Goal: Use online tool/utility: Utilize a website feature to perform a specific function

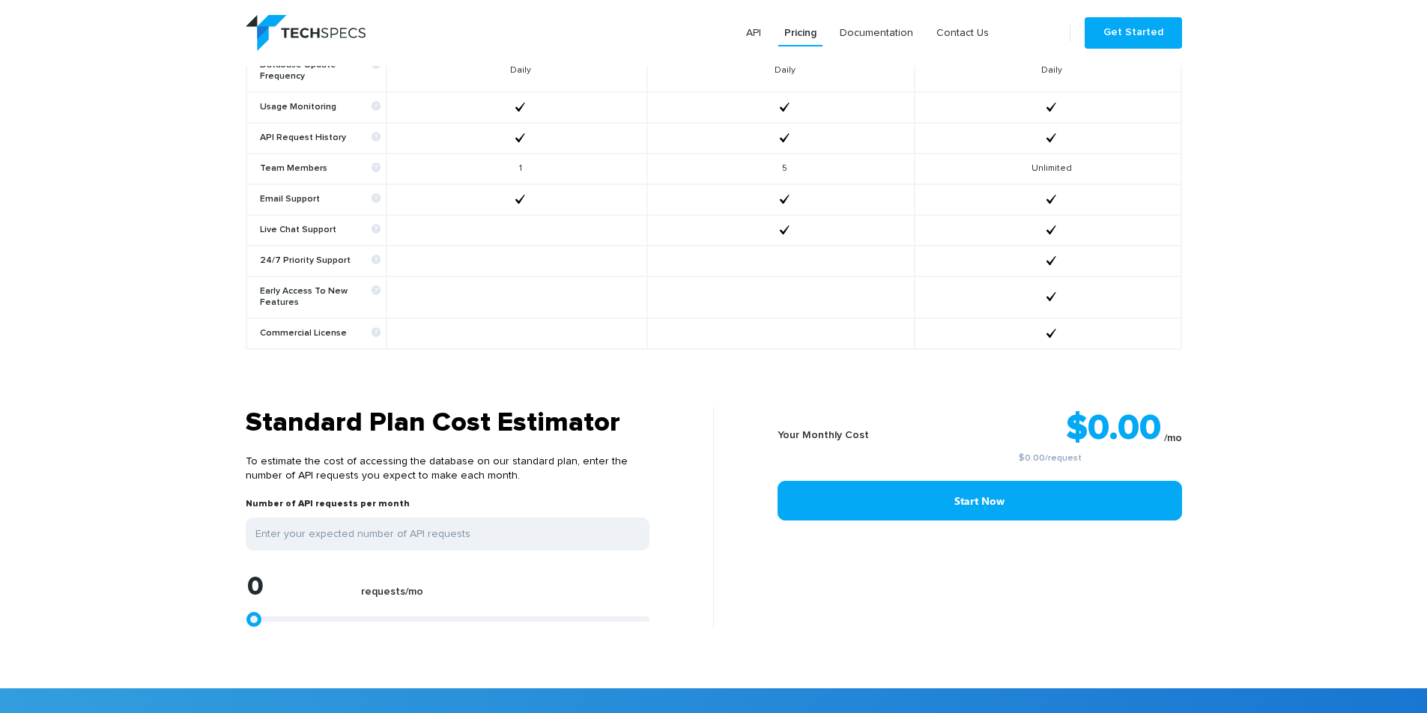
scroll to position [1198, 0]
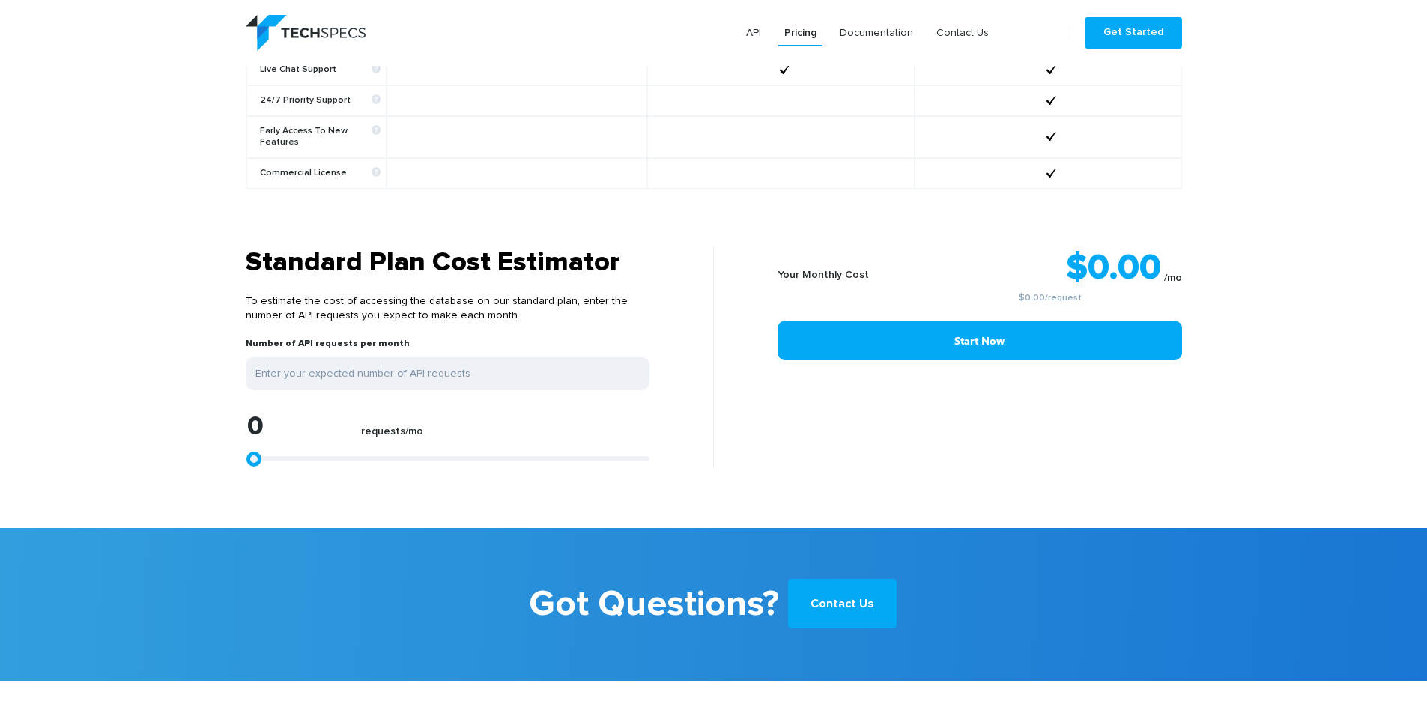
type input "1299"
type input "1484"
type input "3339"
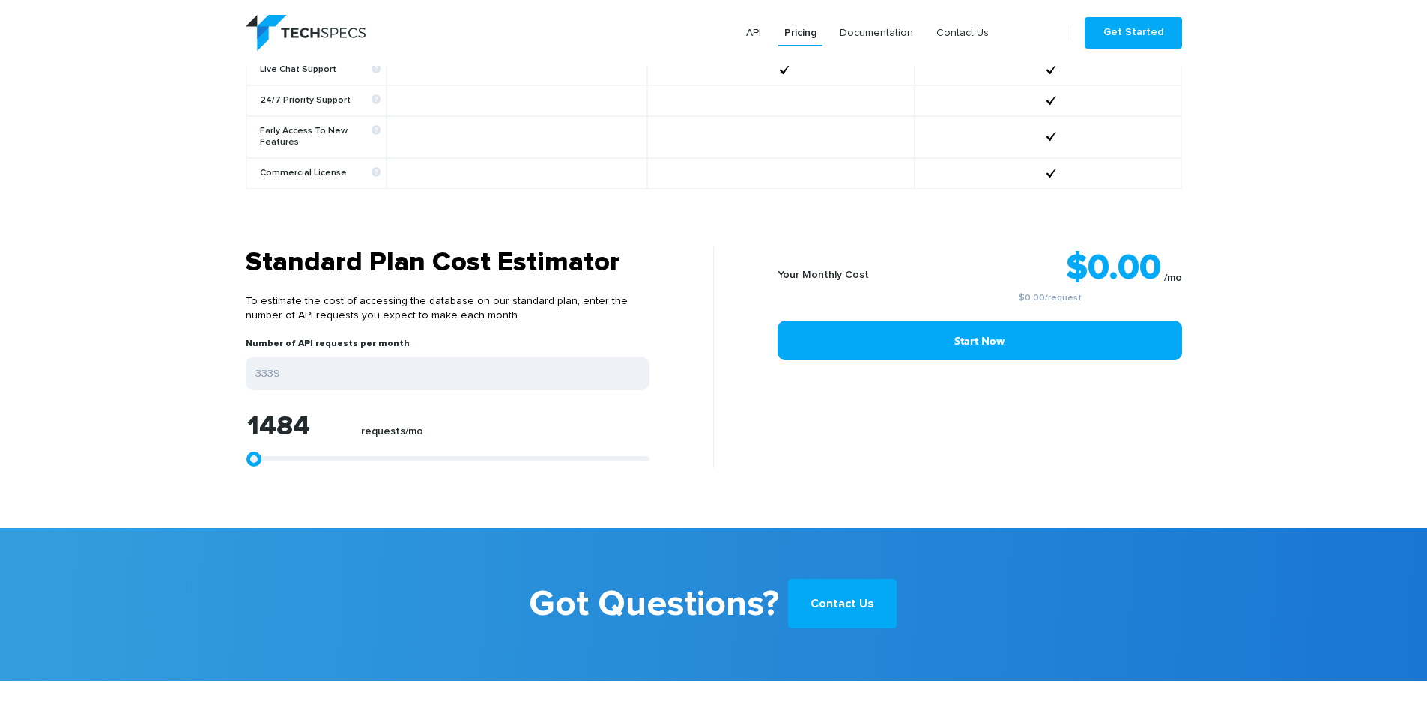
type input "3339"
type input "6308"
type input "10575"
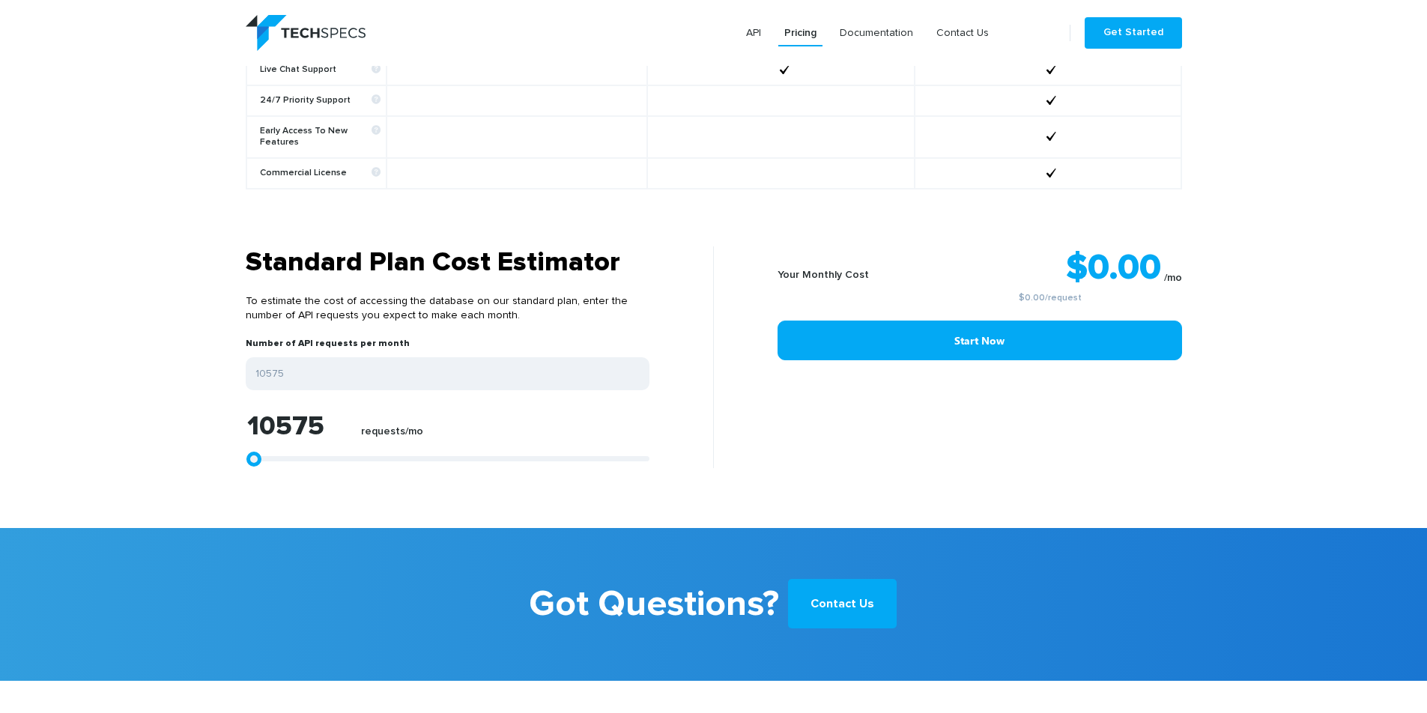
type input "15399"
type input "21150"
type input "27272"
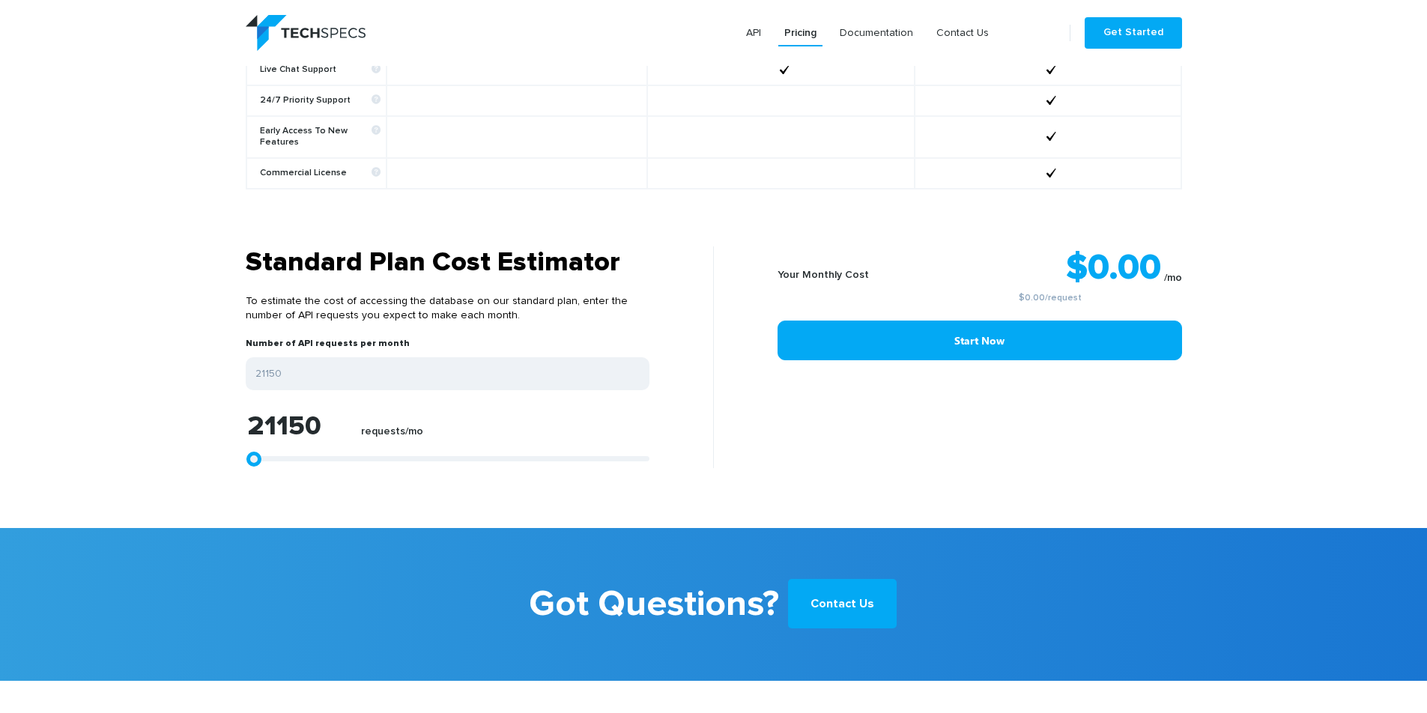
type input "27272"
type input "33024"
type input "38219"
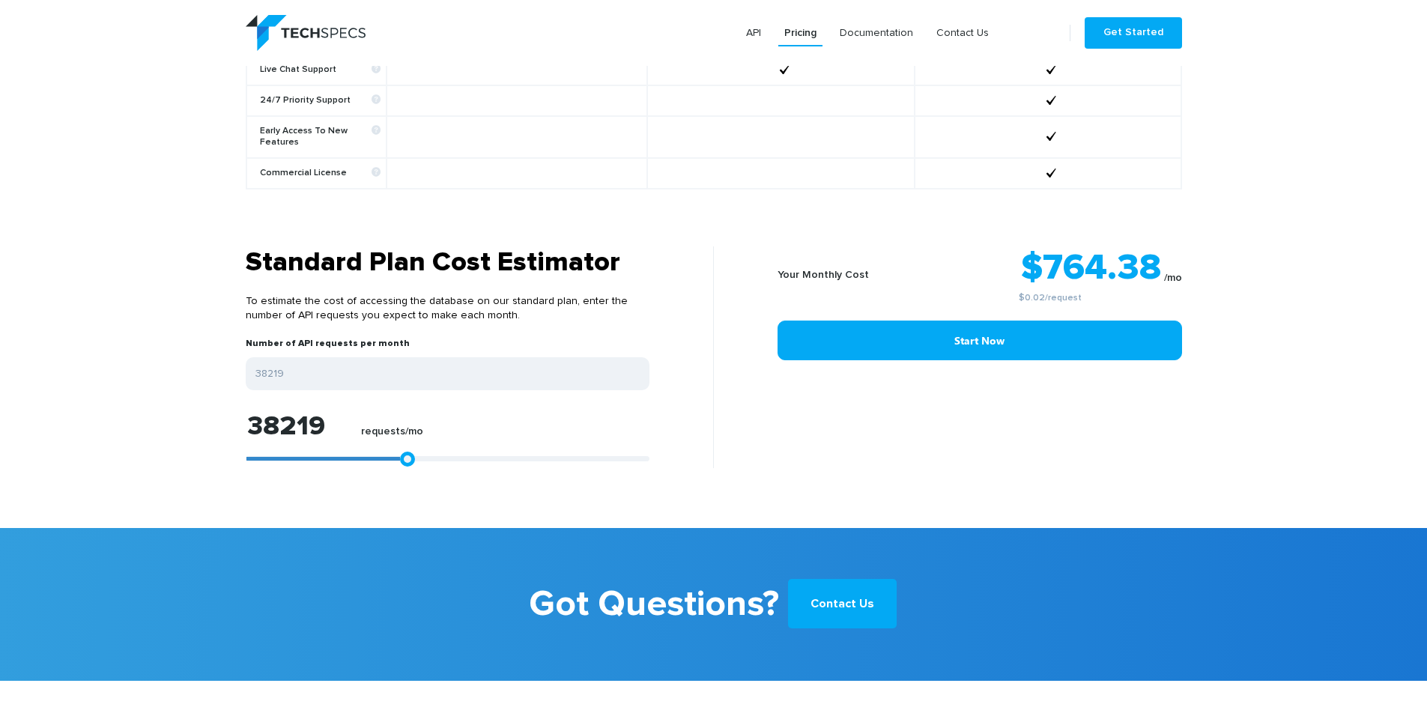
type input "42486"
type input "46382"
type input "49350"
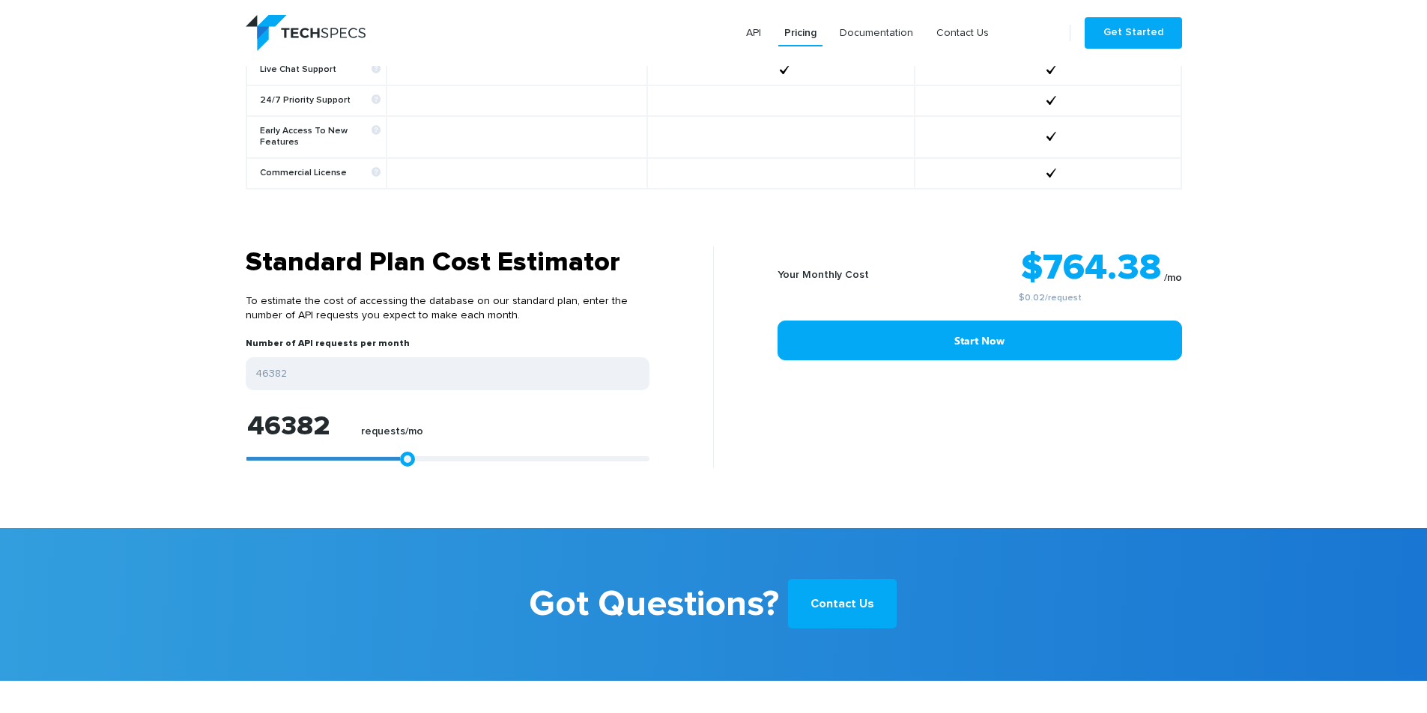
type input "49350"
type input "52319"
type input "56215"
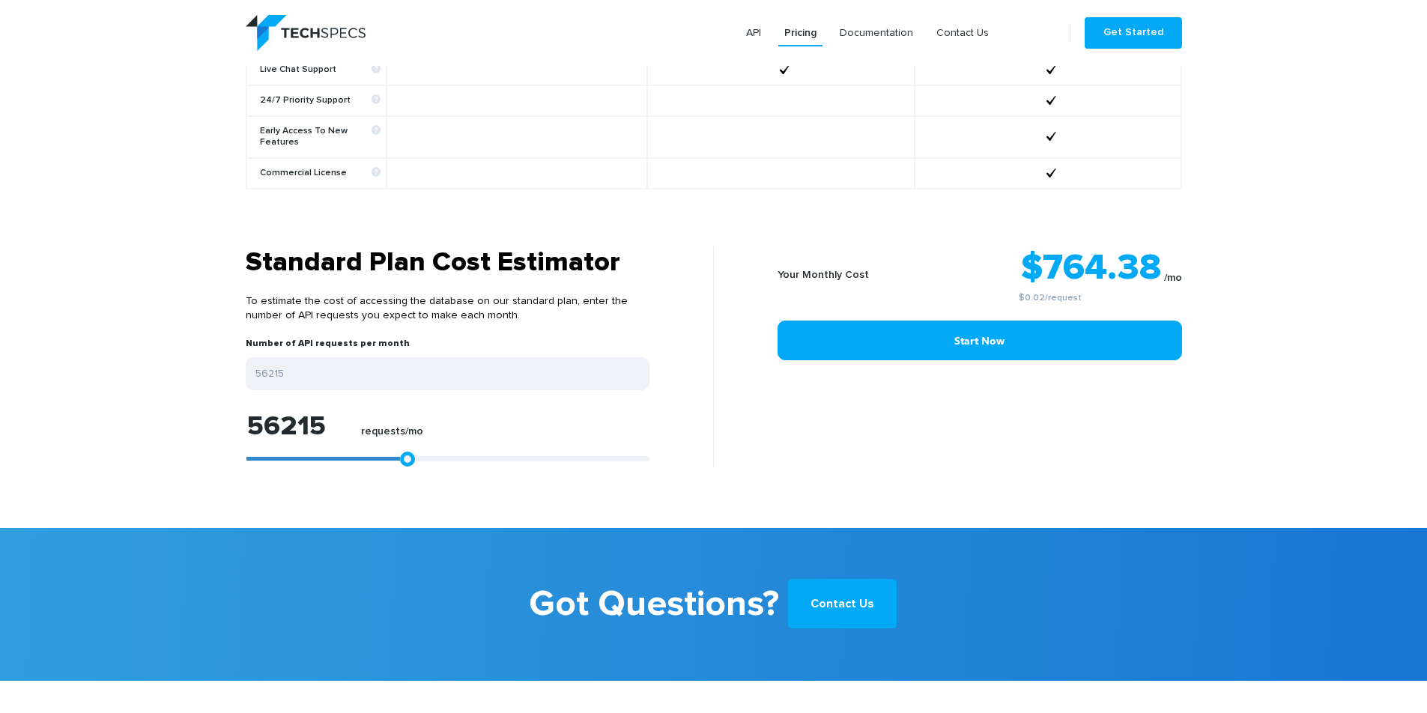
type input "59183"
type input "62523"
type input "65862"
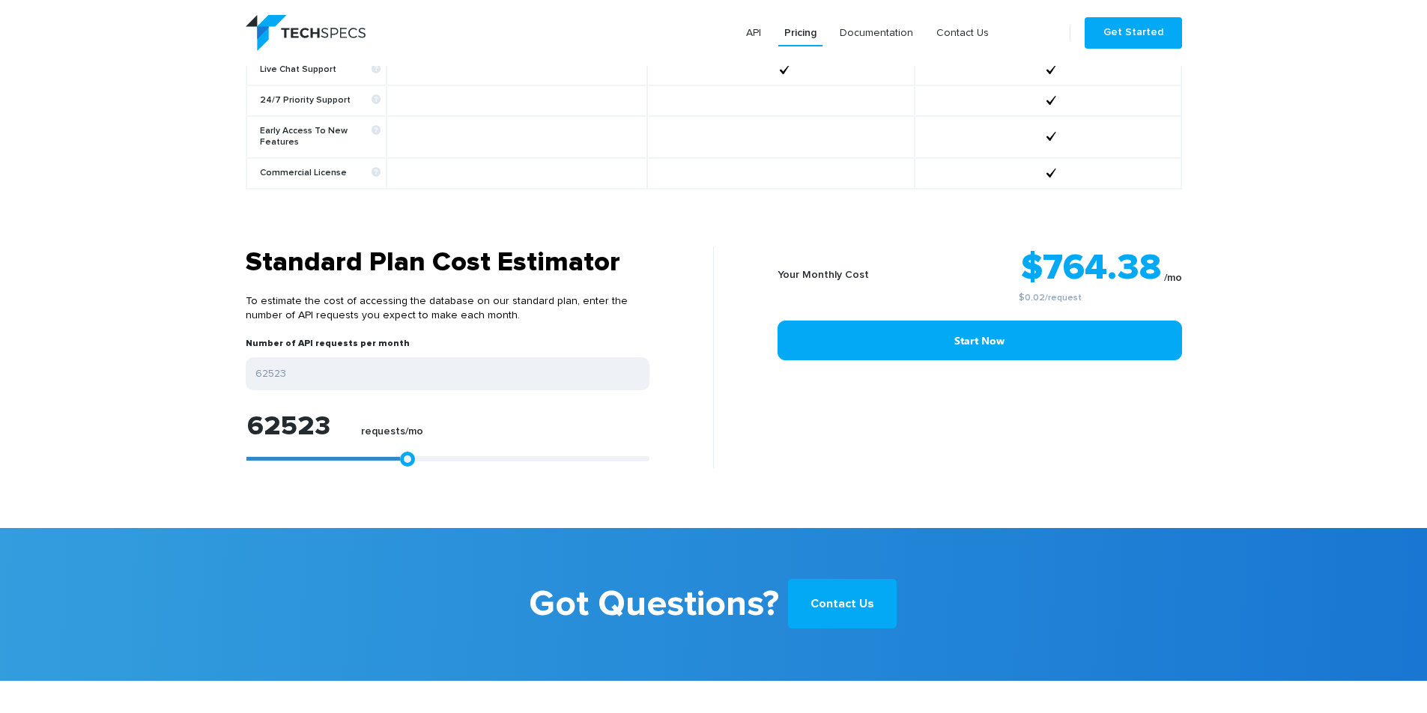
type input "65862"
type input "68830"
type input "71428"
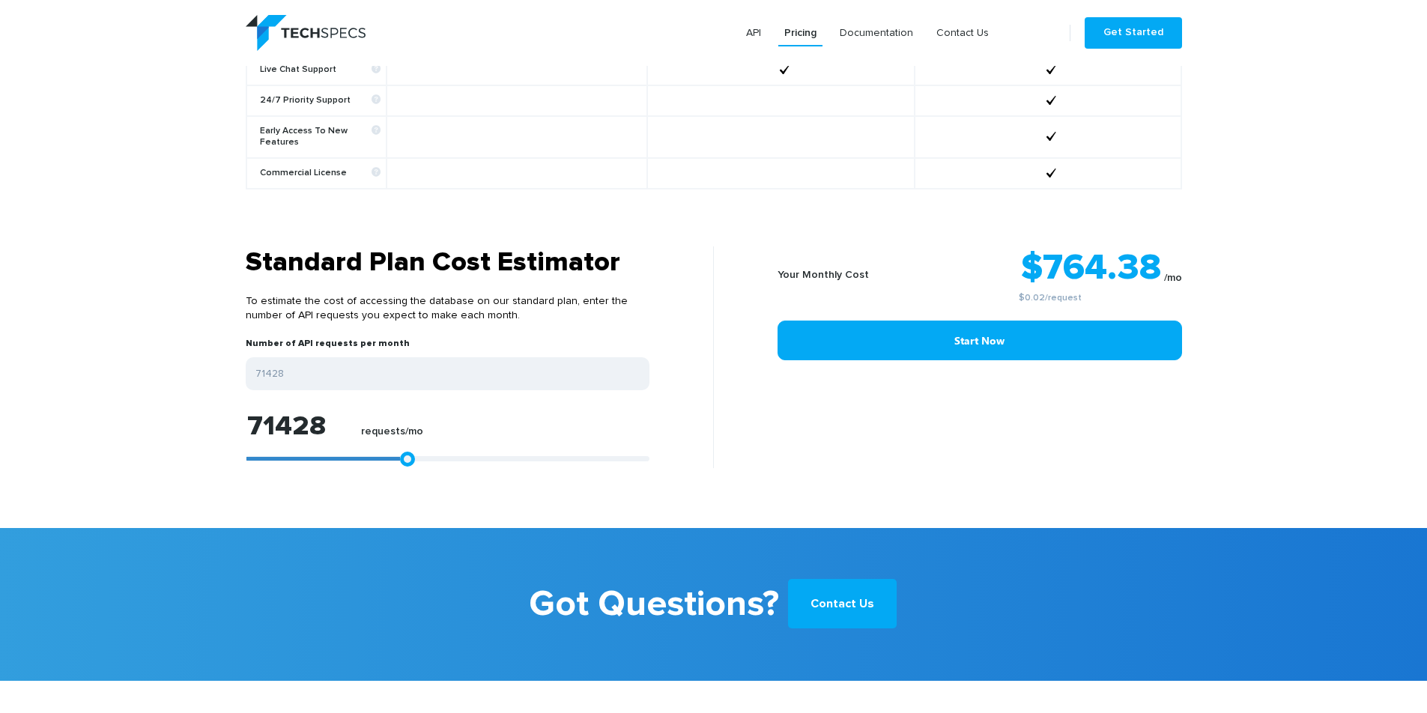
type input "72541"
type input "72912"
type input "73098"
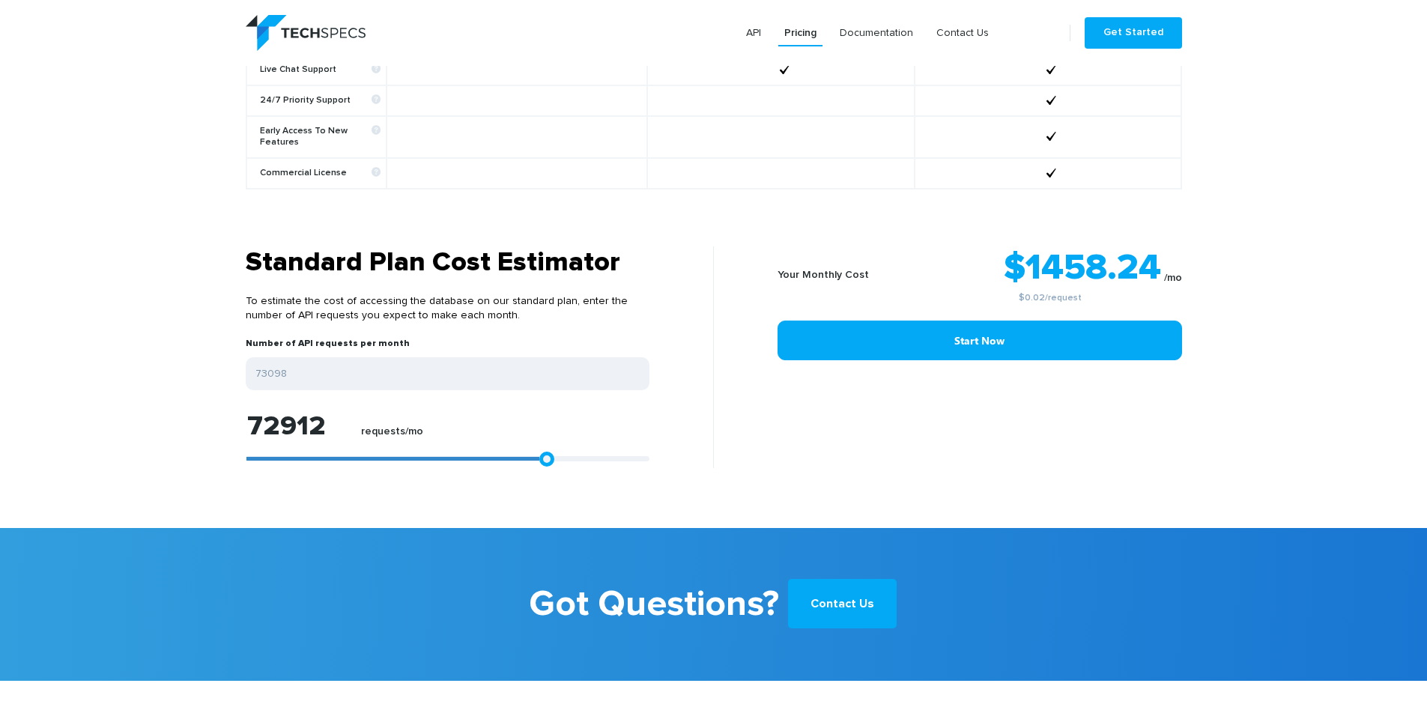
type input "73098"
type input "73283"
type input "75695"
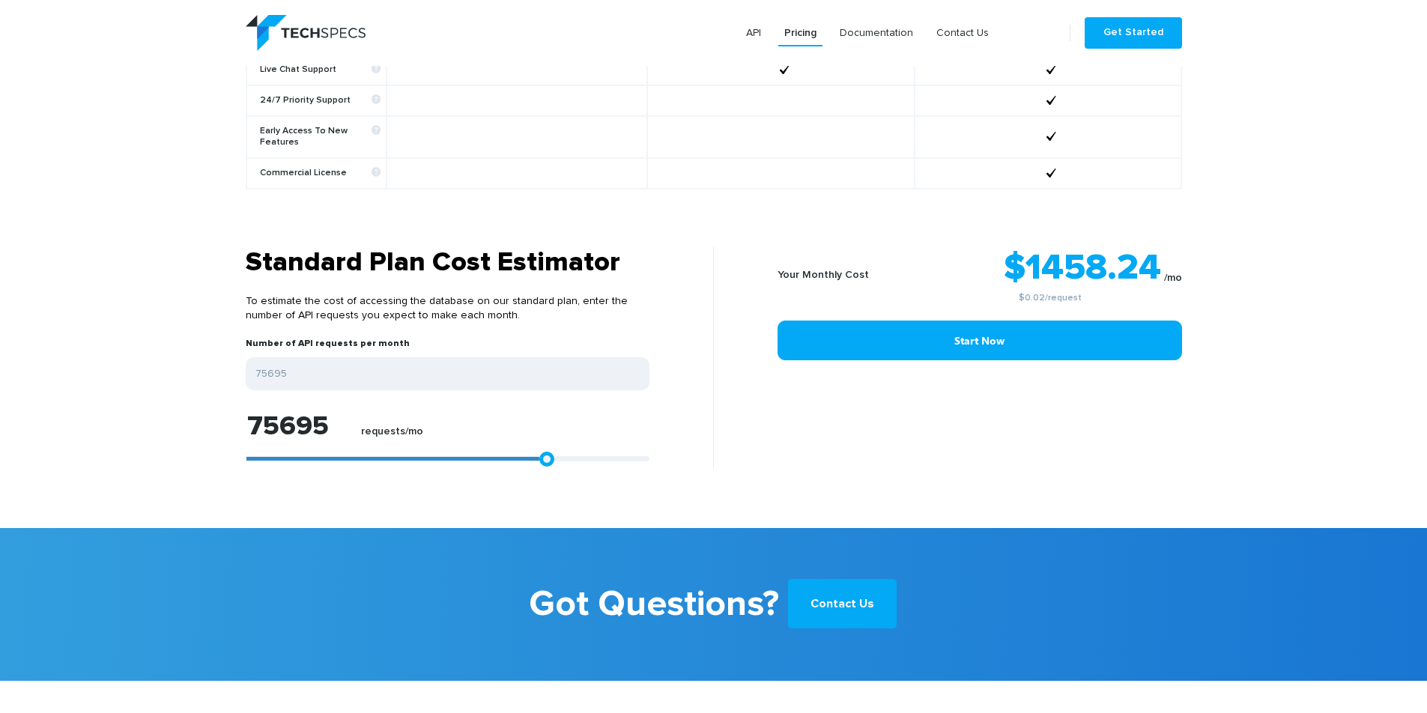
type input "80890"
type input "88496"
type input "97402"
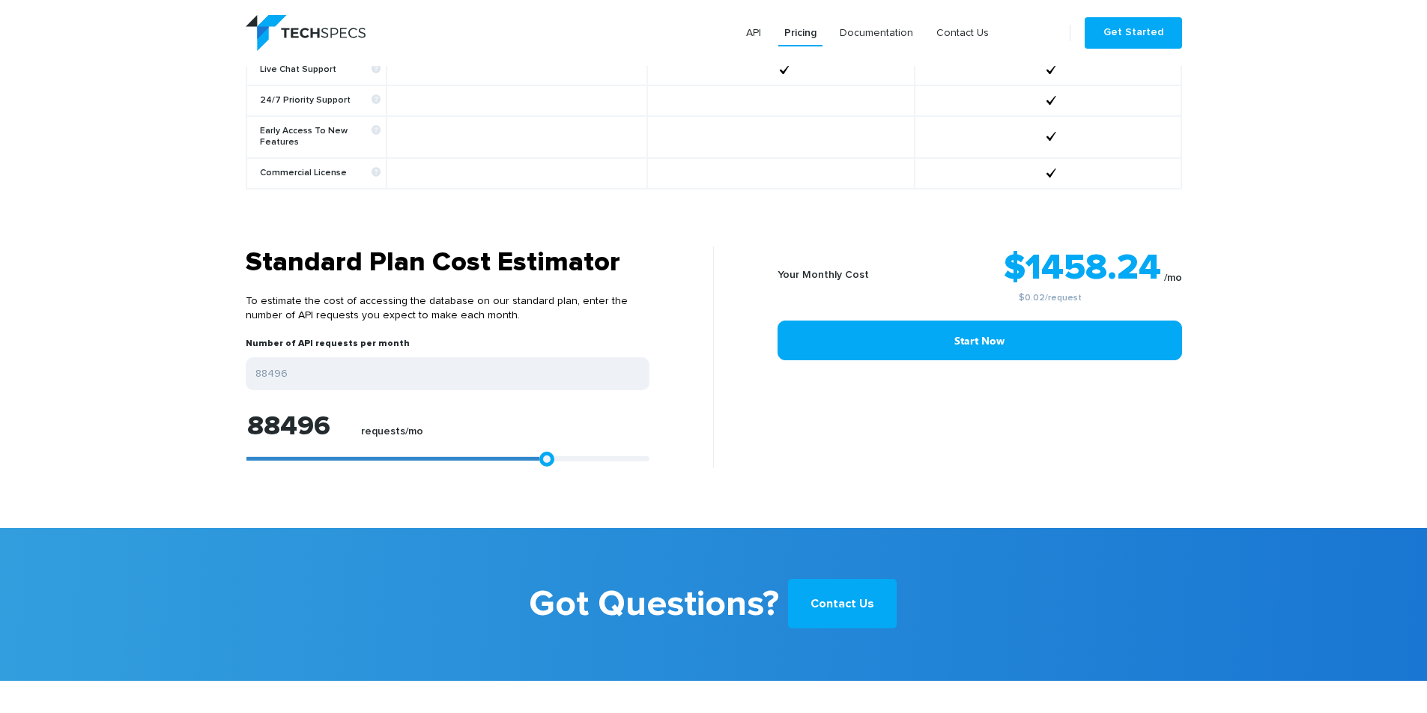
type input "97402"
type input "99999"
type input "97587"
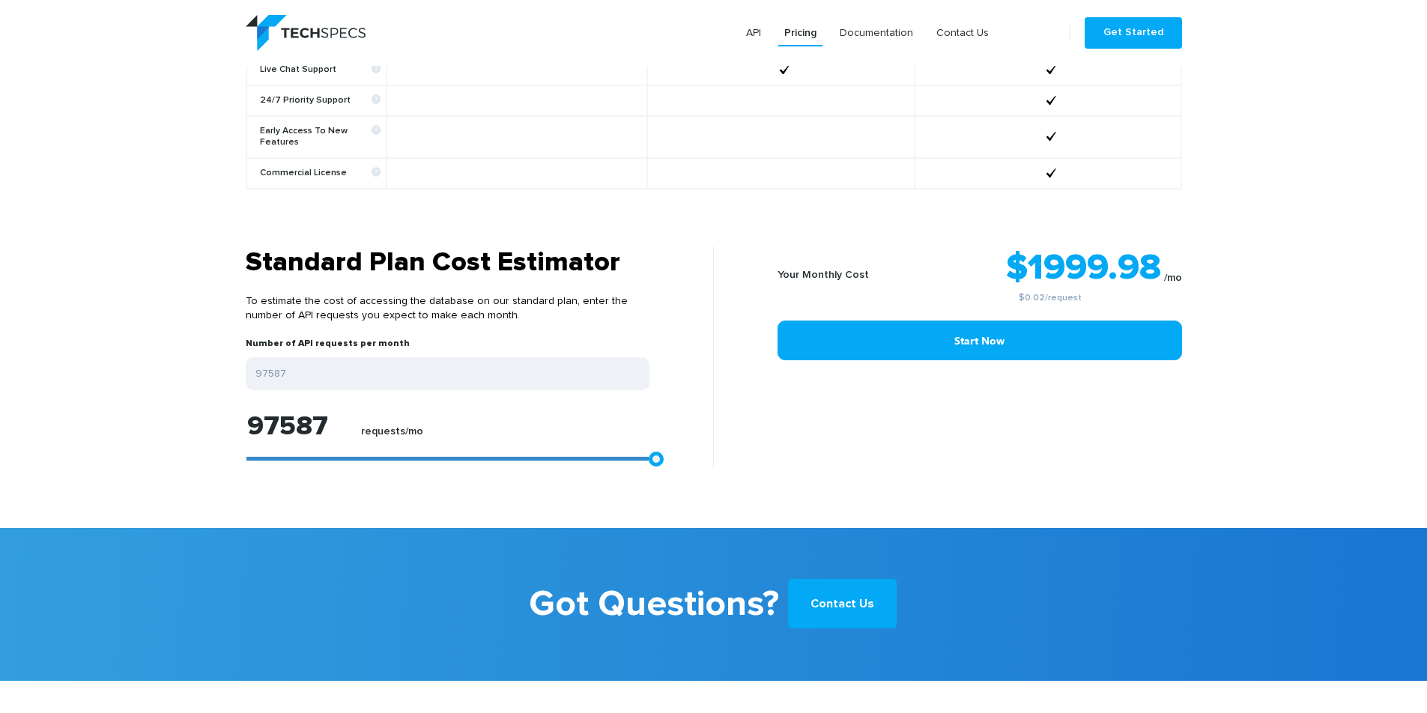
type input "88311"
type input "75324"
type input "58627"
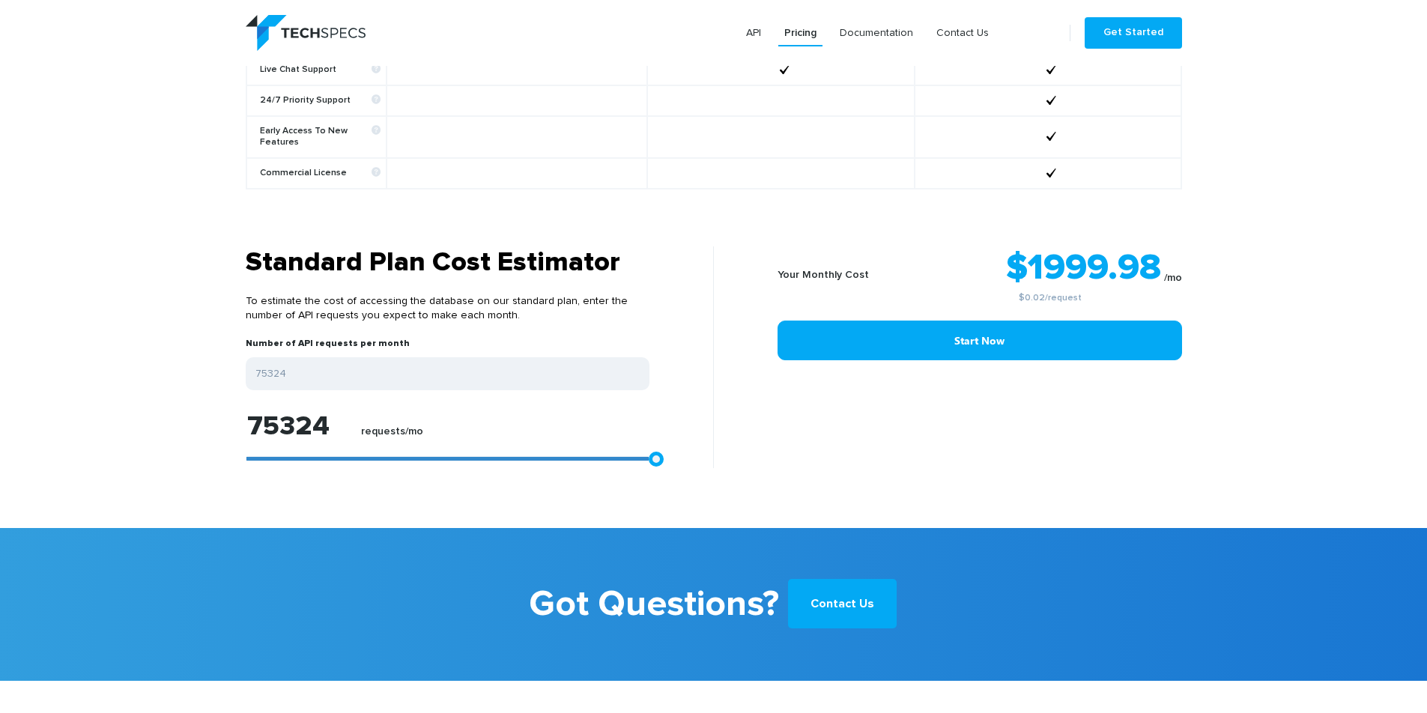
type input "58627"
type input "41001"
type input "23005"
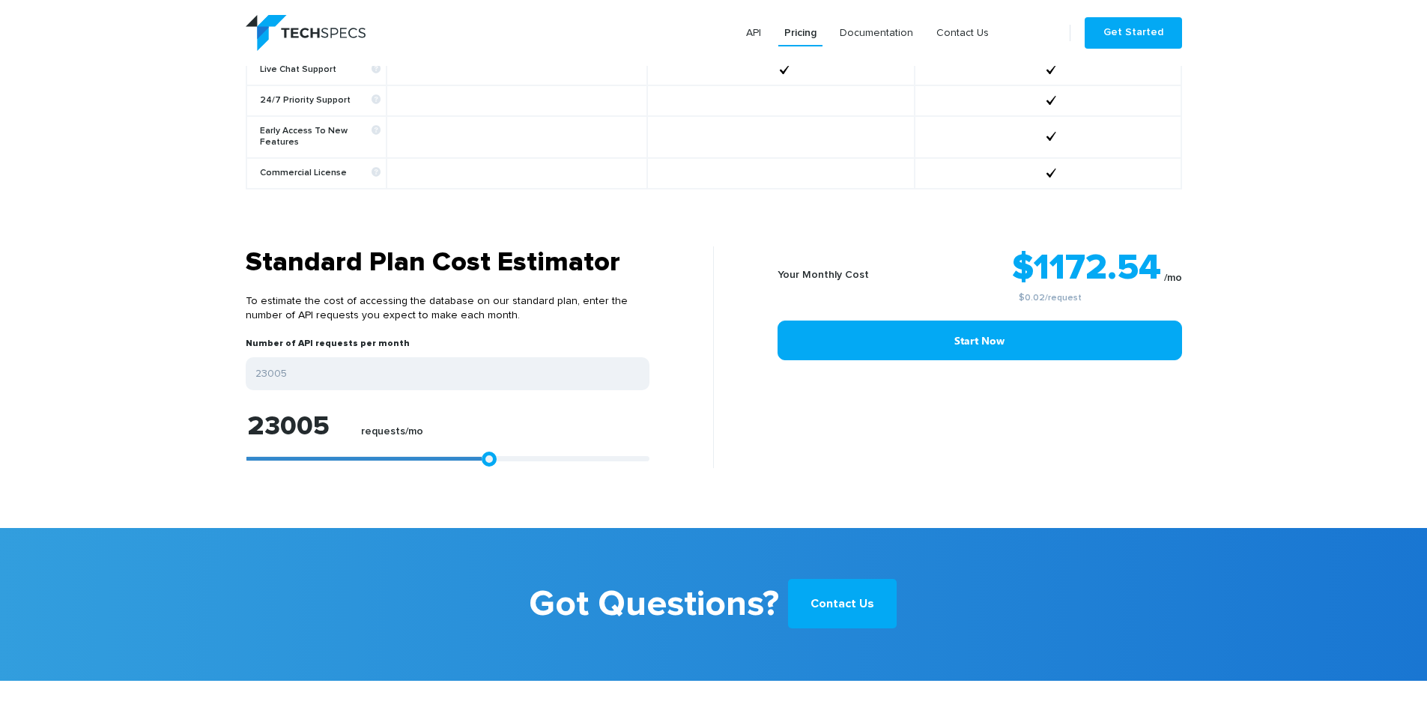
type input "1299"
type input "0"
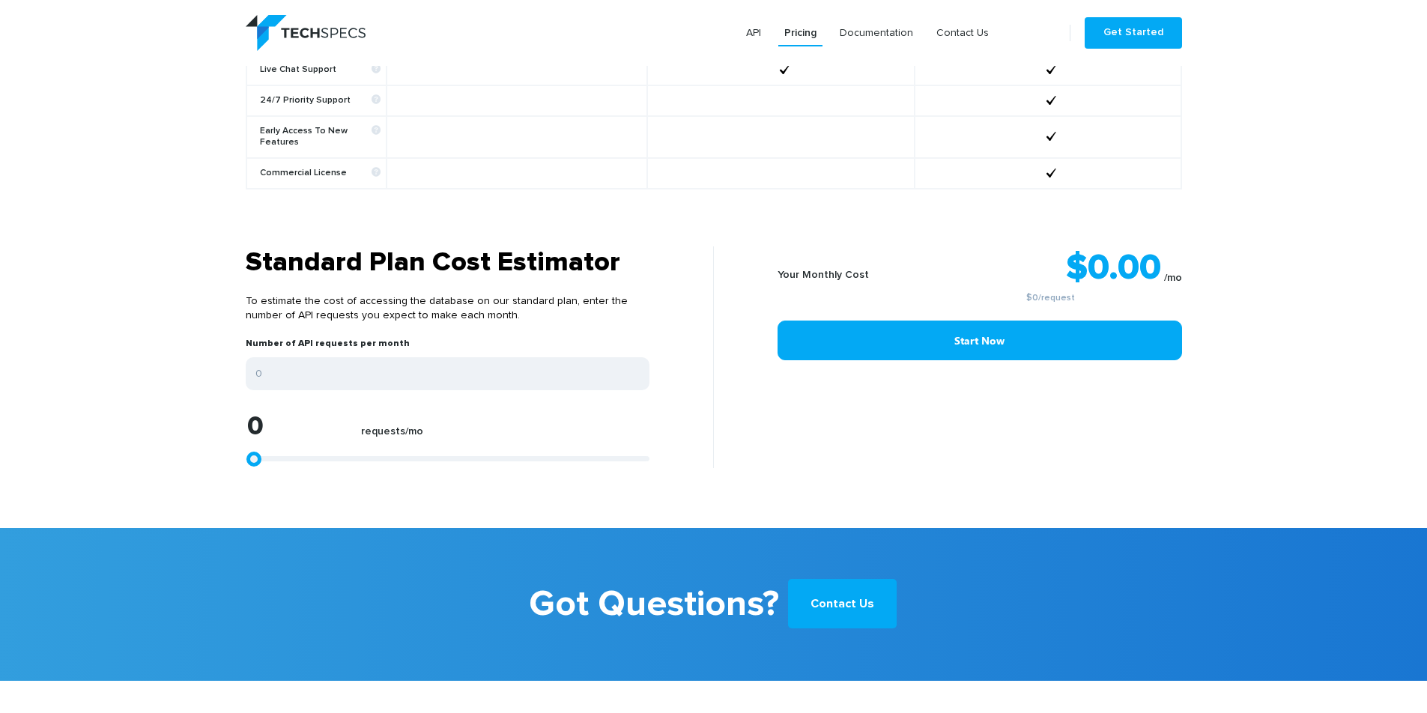
drag, startPoint x: 335, startPoint y: 452, endPoint x: 123, endPoint y: 454, distance: 212.0
click at [124, 454] on section "Standard Plan Cost Estimator To estimate the cost of accessing the database on …" at bounding box center [713, 387] width 1427 height 282
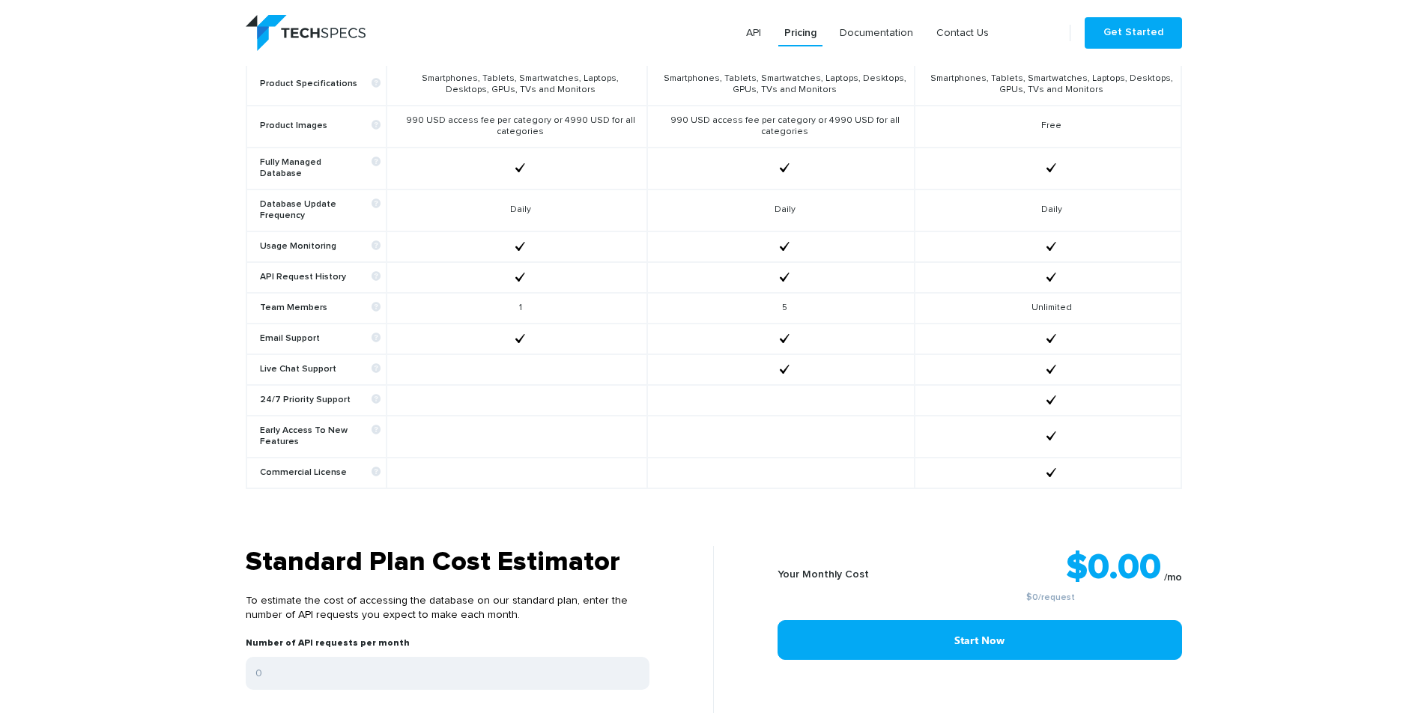
scroll to position [524, 0]
